Goal: Obtain resource: Download file/media

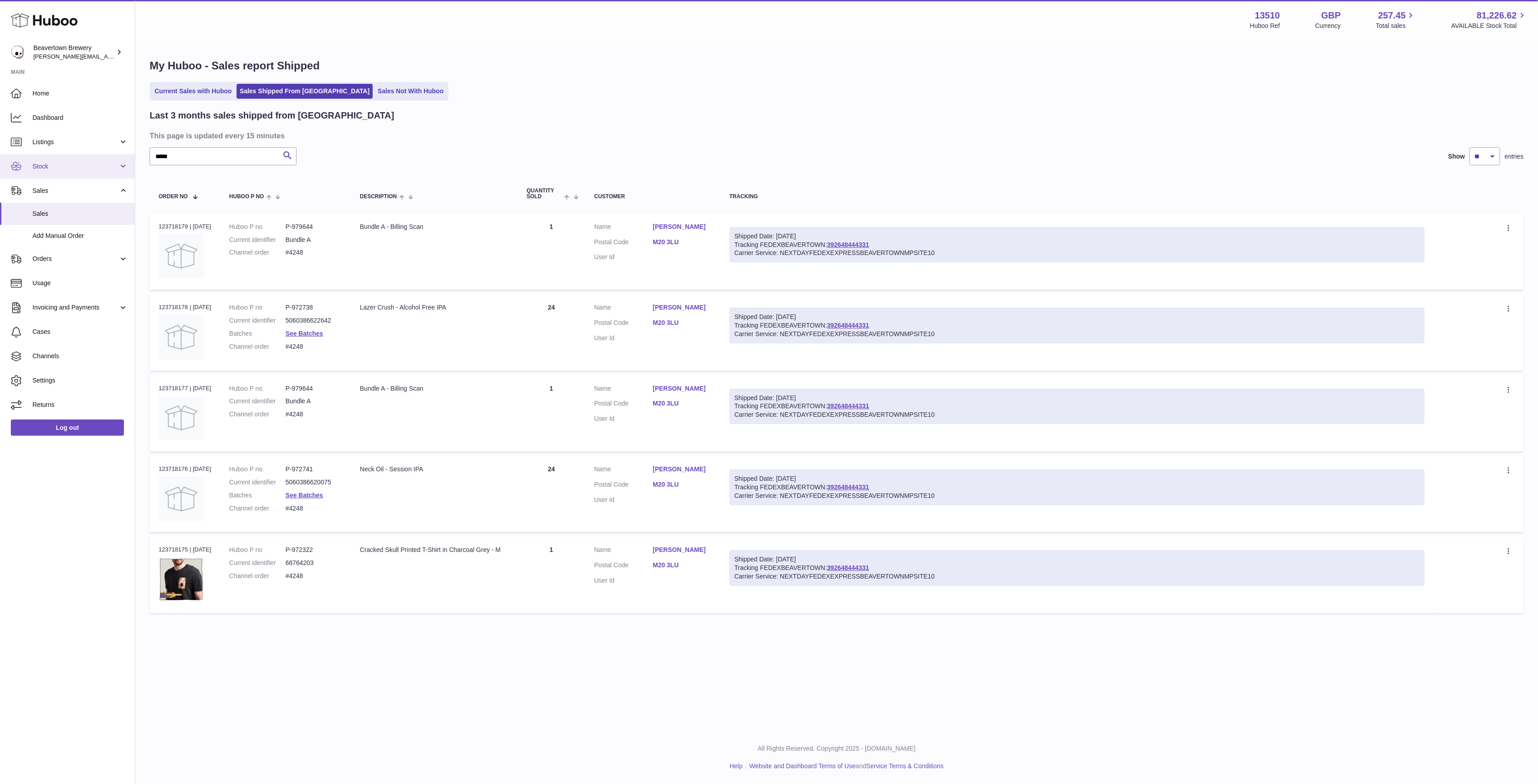
click at [50, 165] on span "Stock" at bounding box center [75, 166] width 86 height 9
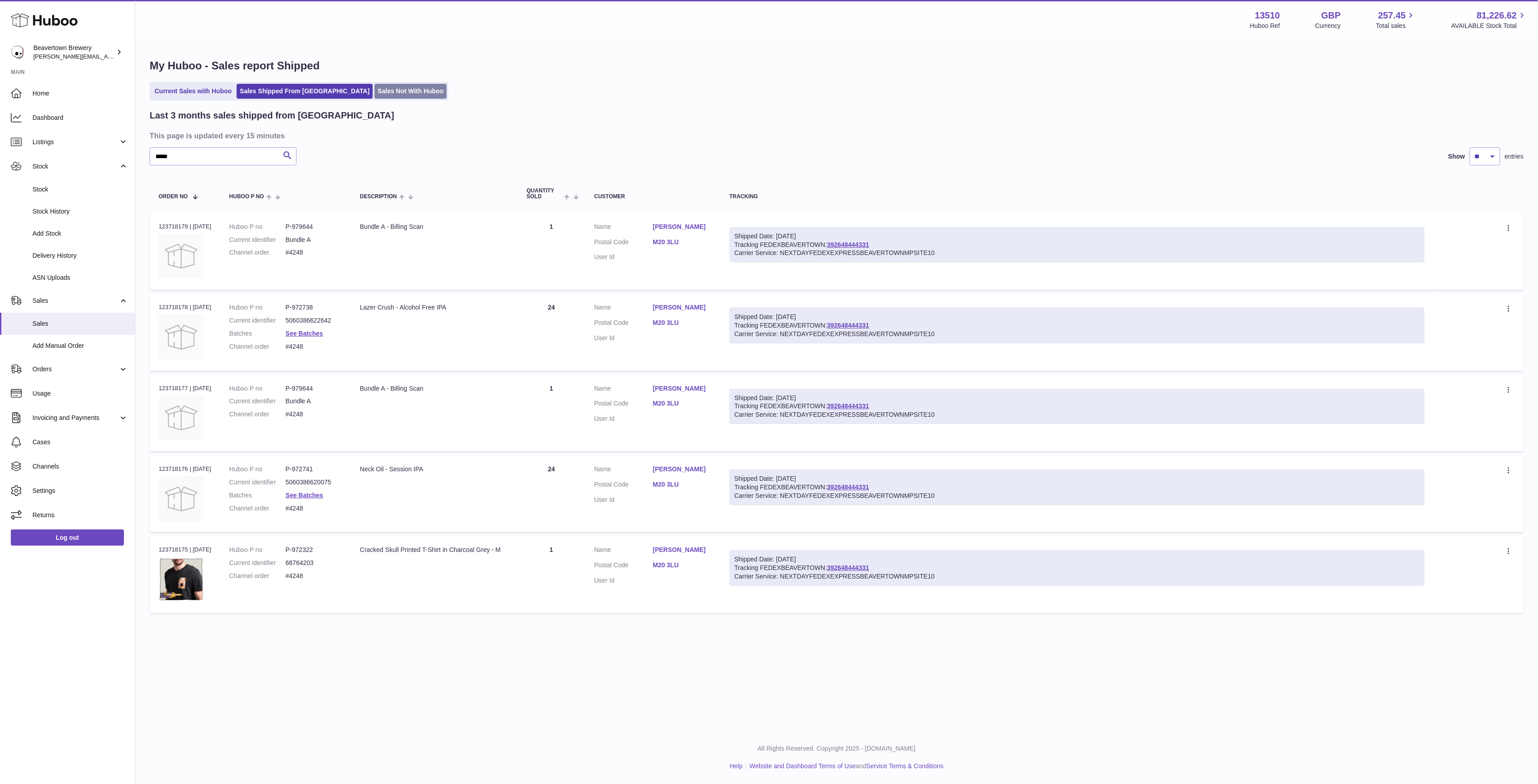
click at [378, 96] on link "Sales Not With Huboo" at bounding box center [410, 90] width 72 height 14
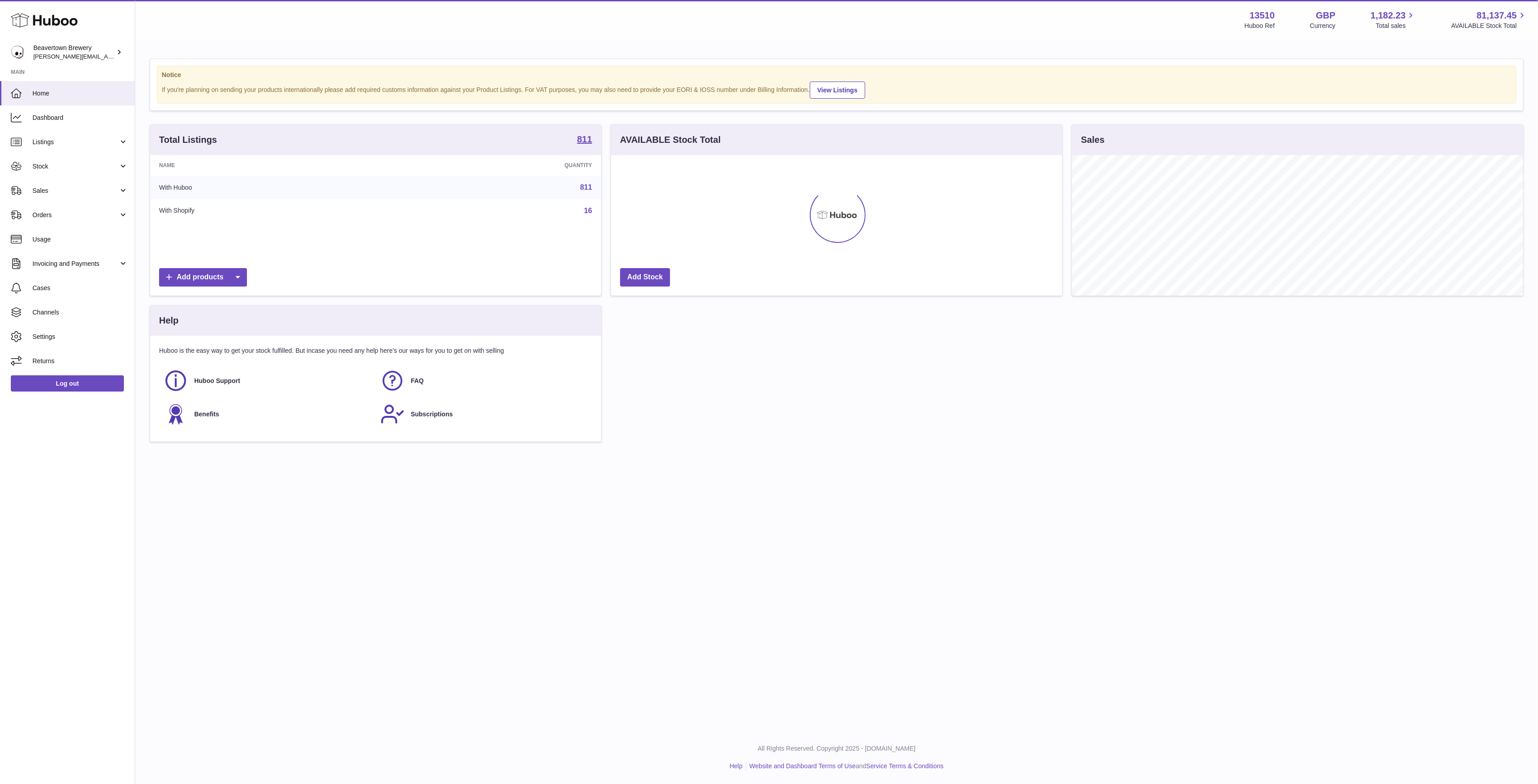
scroll to position [140, 451]
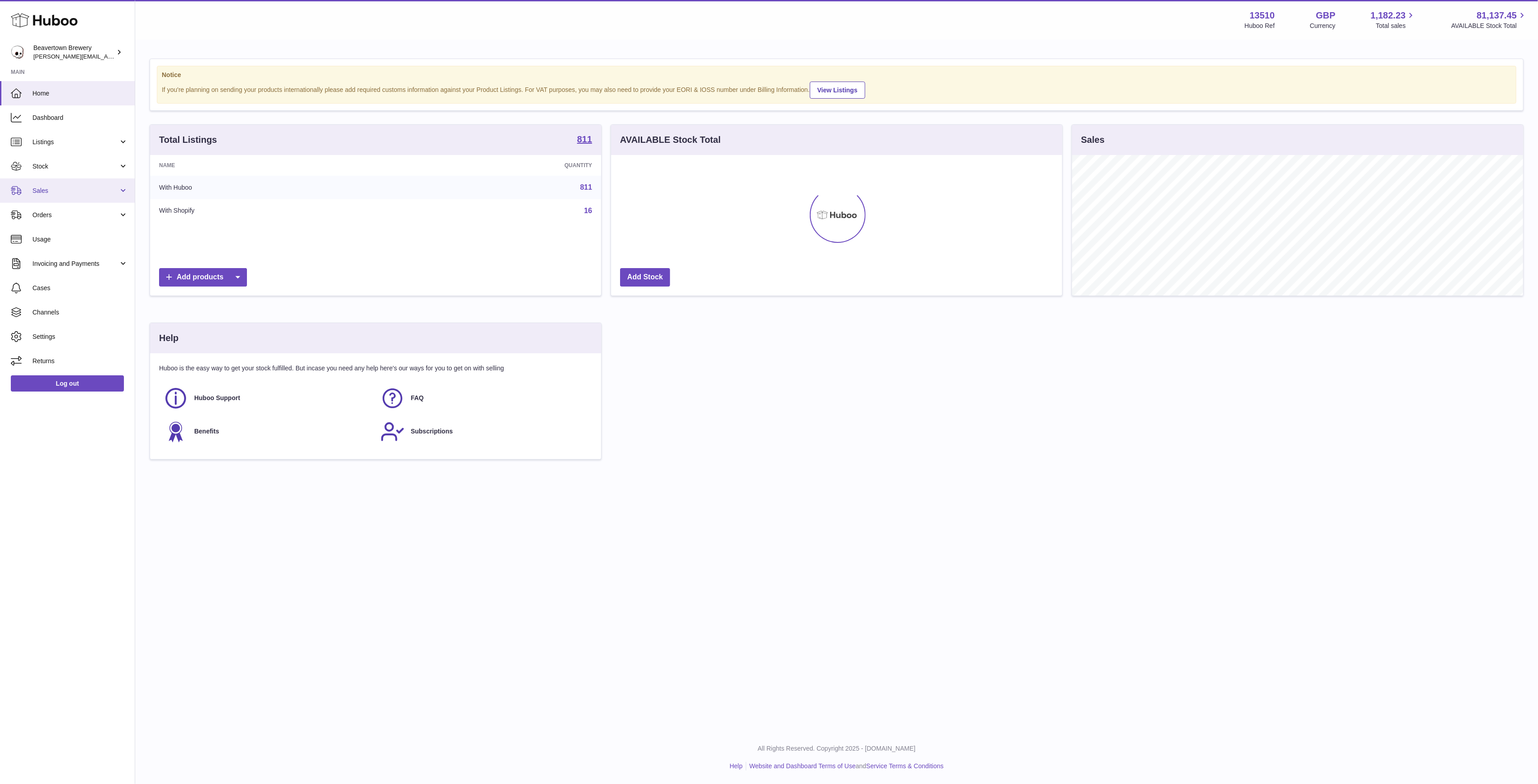
click at [55, 190] on span "Sales" at bounding box center [75, 190] width 86 height 9
click at [76, 218] on link "Sales" at bounding box center [67, 214] width 135 height 22
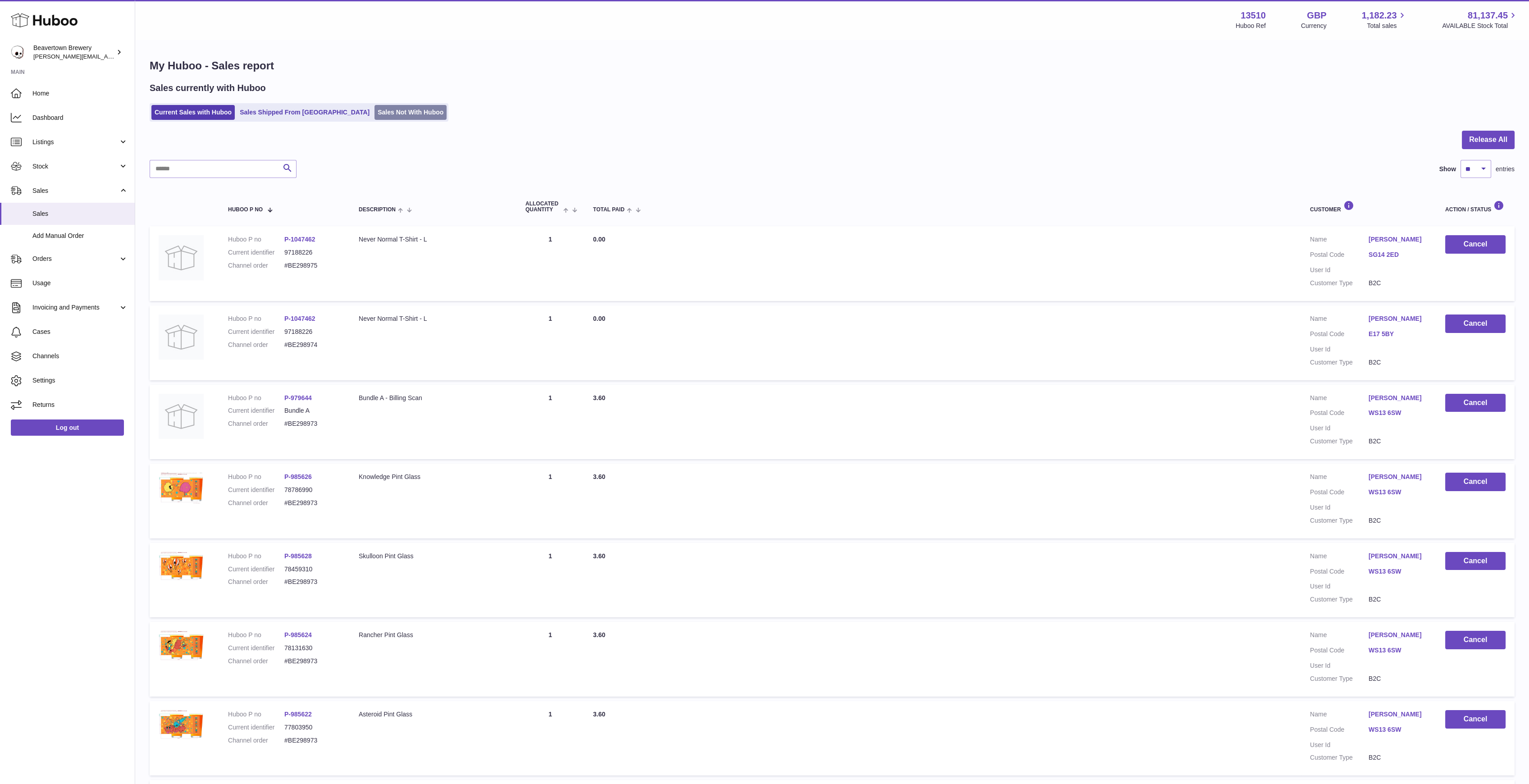
click at [380, 110] on link "Sales Not With Huboo" at bounding box center [410, 112] width 72 height 14
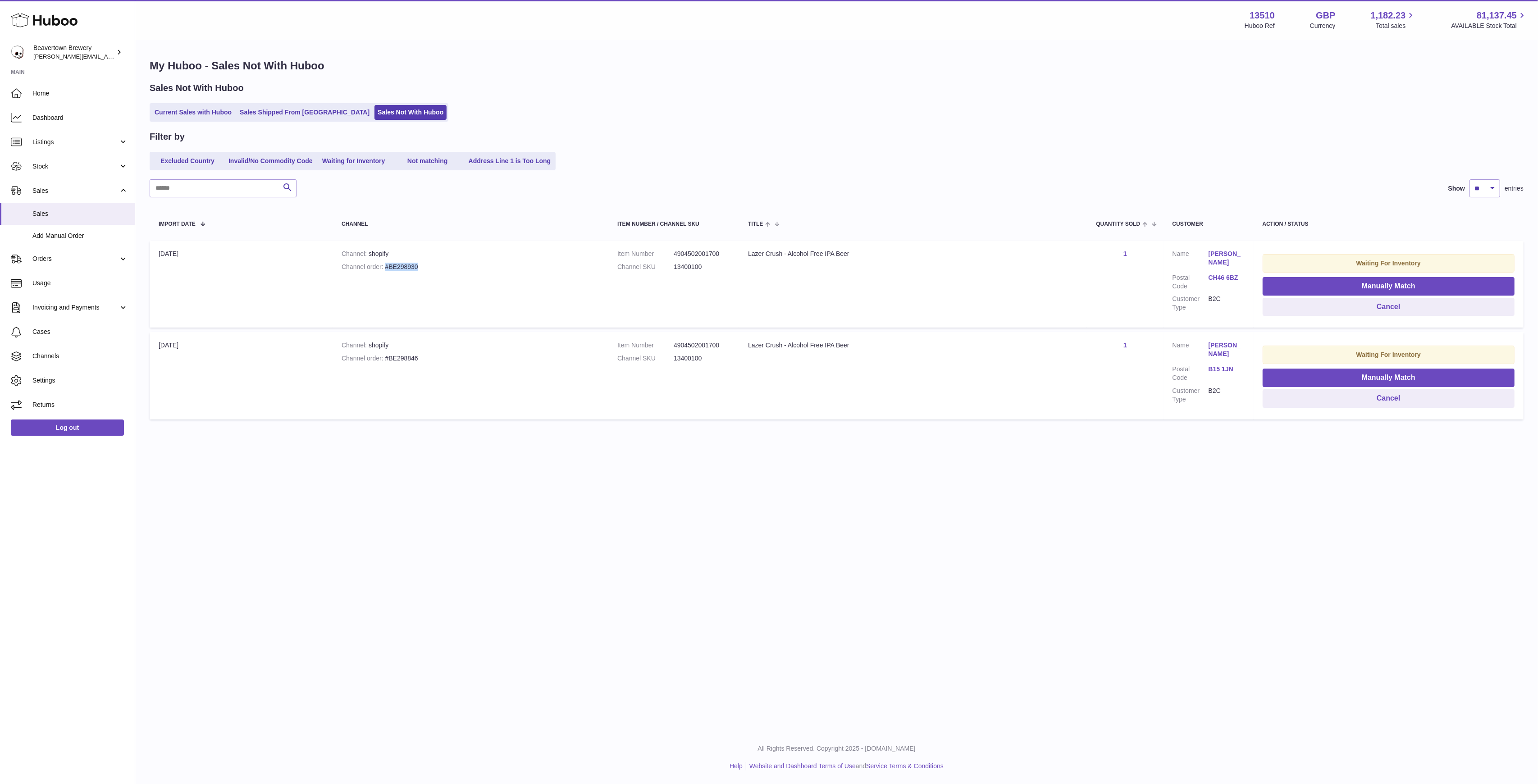
drag, startPoint x: 416, startPoint y: 266, endPoint x: 378, endPoint y: 265, distance: 38.0
click at [378, 265] on div "Channel order #BE298930" at bounding box center [471, 266] width 258 height 9
copy div "#BE298930"
click at [52, 171] on link "Stock" at bounding box center [67, 165] width 135 height 24
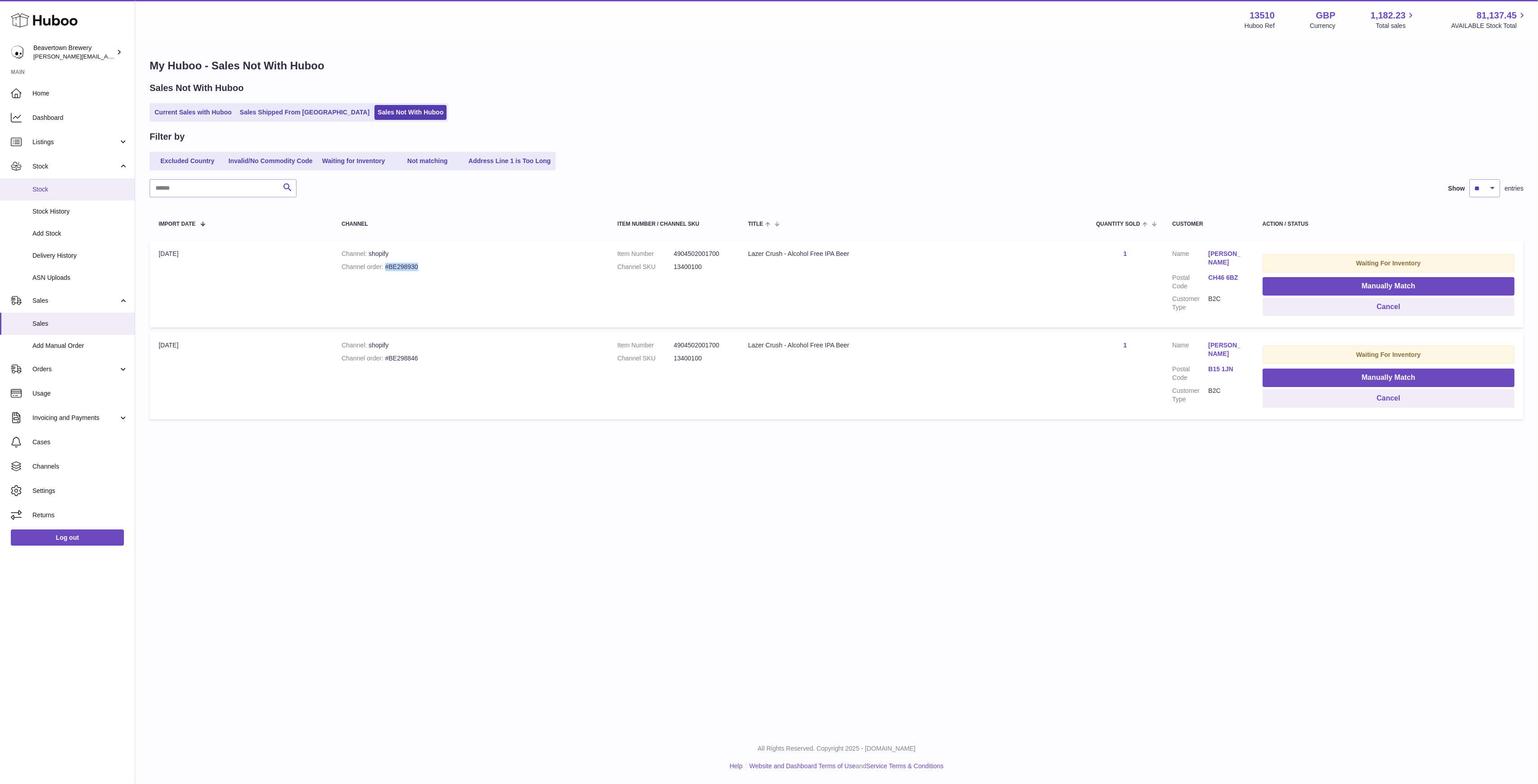
click at [54, 189] on span "Stock" at bounding box center [80, 189] width 95 height 9
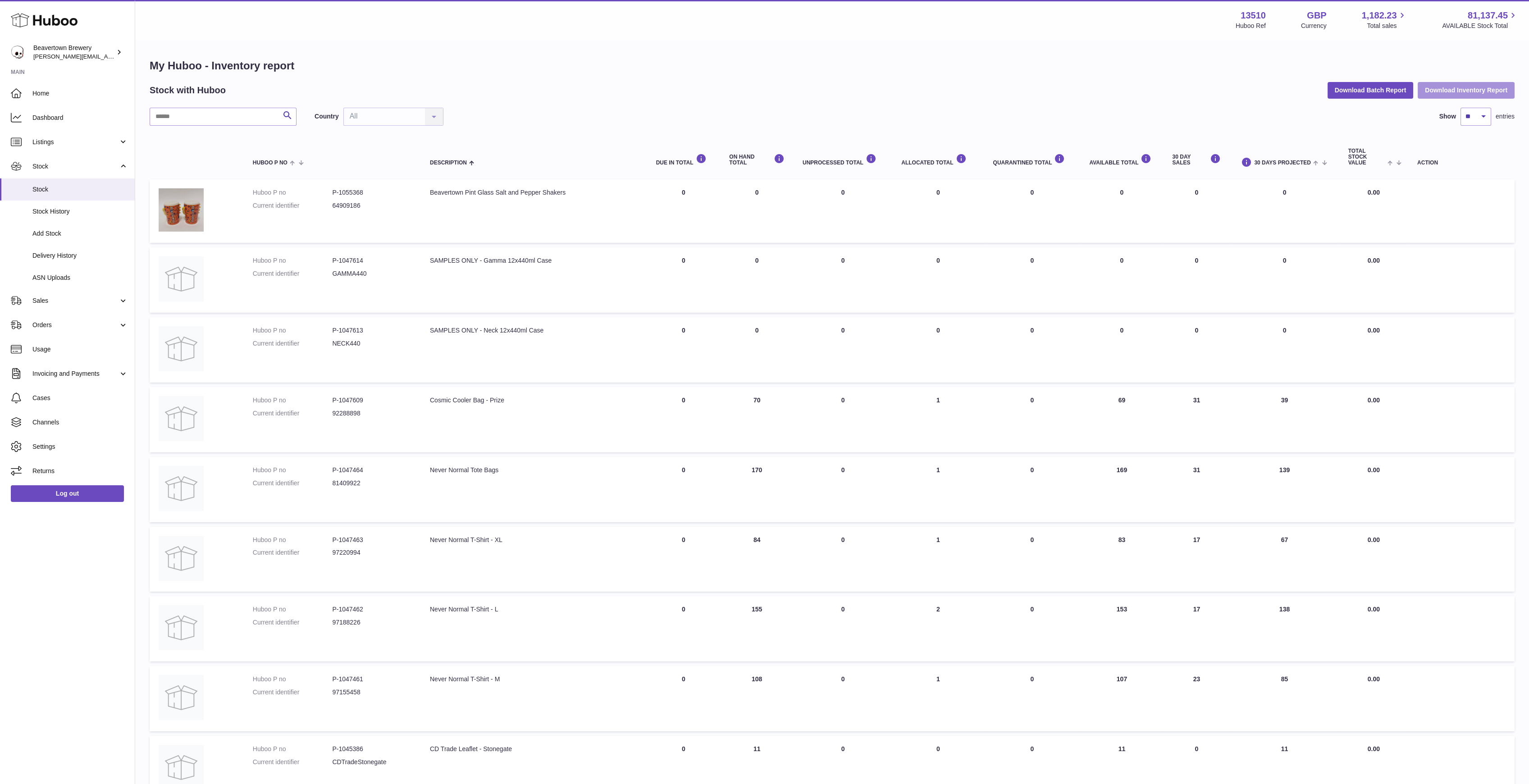
click at [1435, 89] on button "Download Inventory Report" at bounding box center [1465, 89] width 97 height 16
click at [1389, 85] on button "Download Batch Report" at bounding box center [1369, 89] width 86 height 16
